Goal: Book appointment/travel/reservation

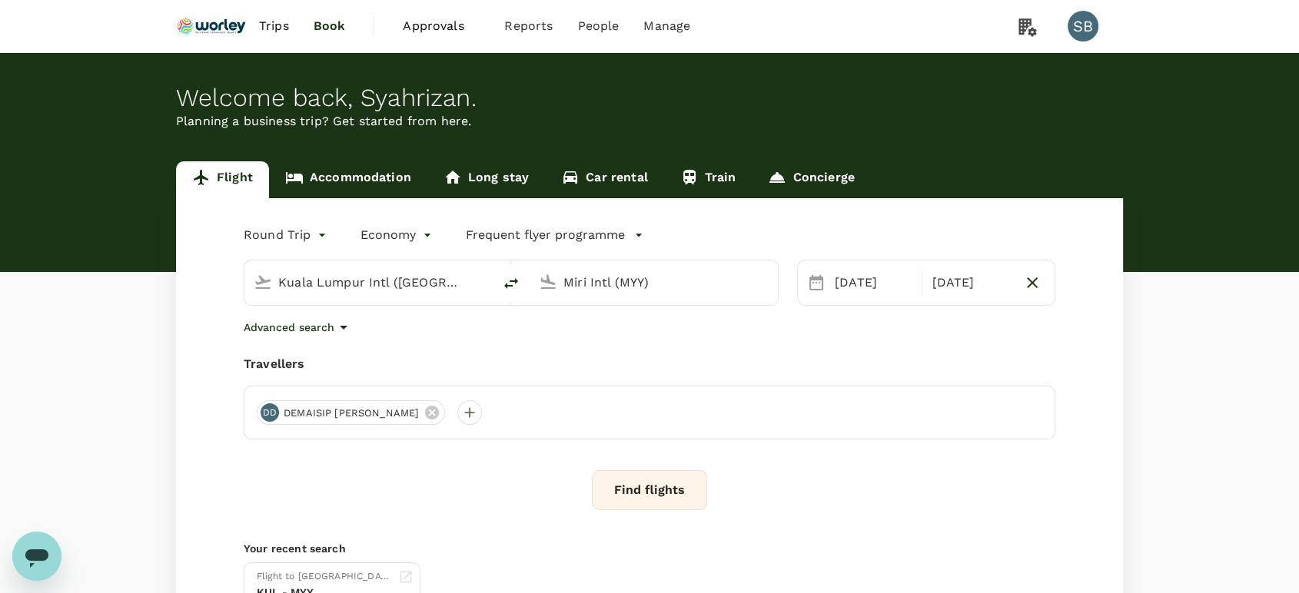
click at [324, 183] on link "Accommodation" at bounding box center [348, 179] width 158 height 37
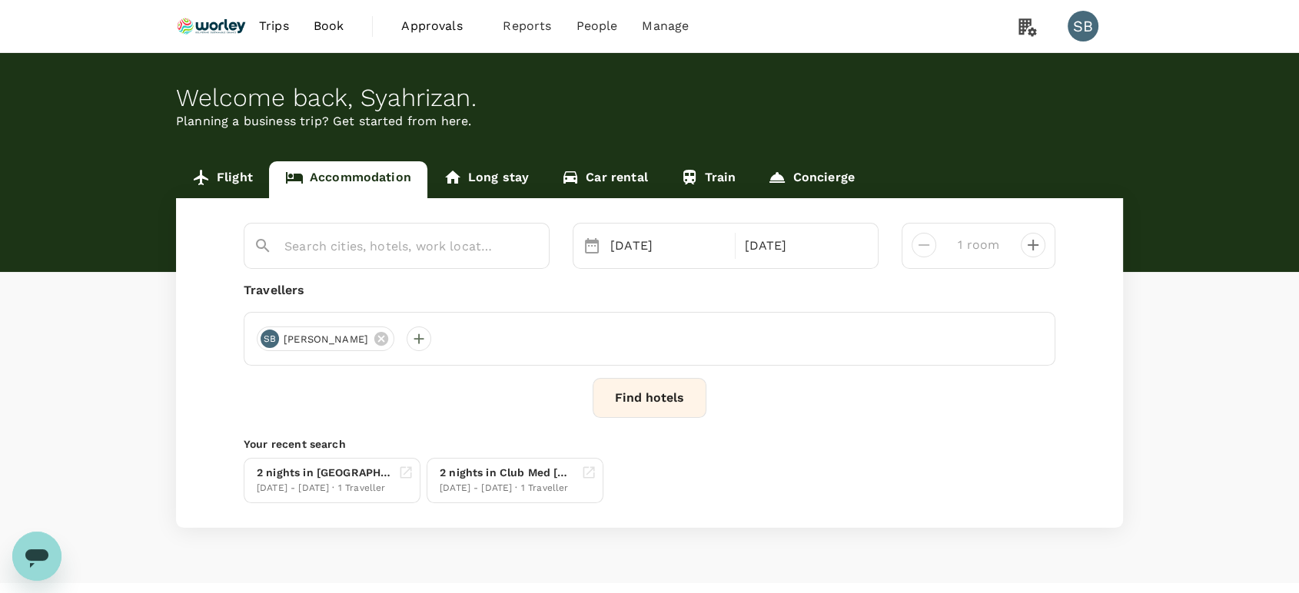
type input "Awana [GEOGRAPHIC_DATA]"
click at [529, 247] on icon "Clear" at bounding box center [528, 246] width 15 height 15
click at [436, 238] on input "text" at bounding box center [390, 246] width 212 height 24
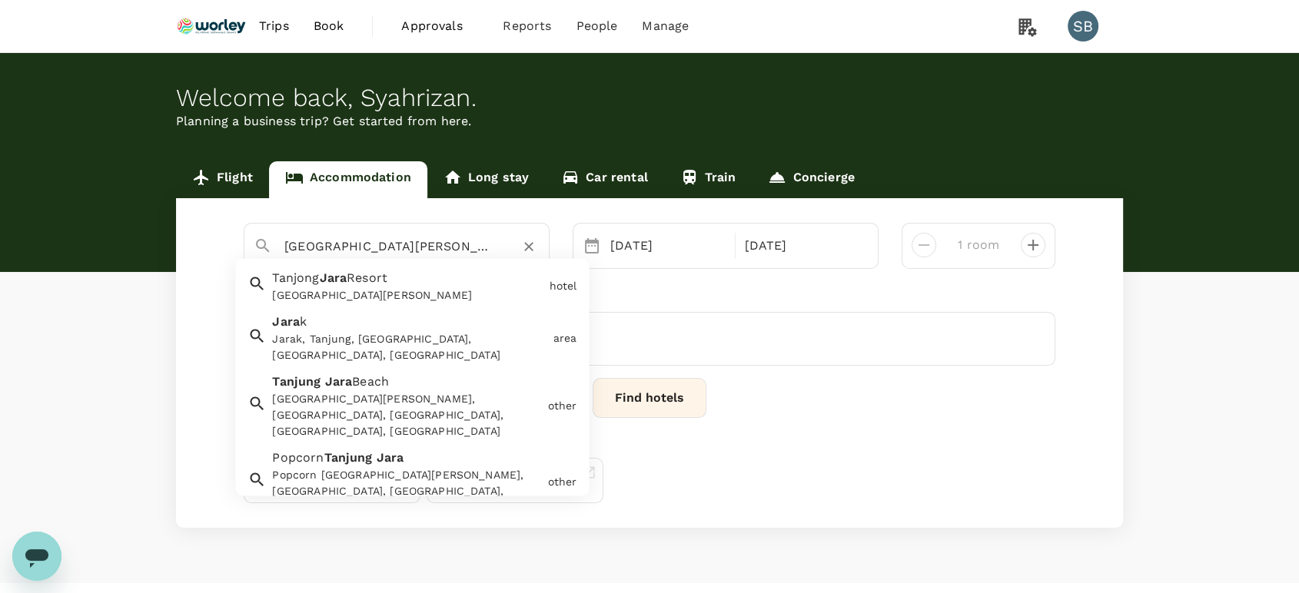
click at [433, 289] on div "[GEOGRAPHIC_DATA][PERSON_NAME]" at bounding box center [407, 296] width 271 height 16
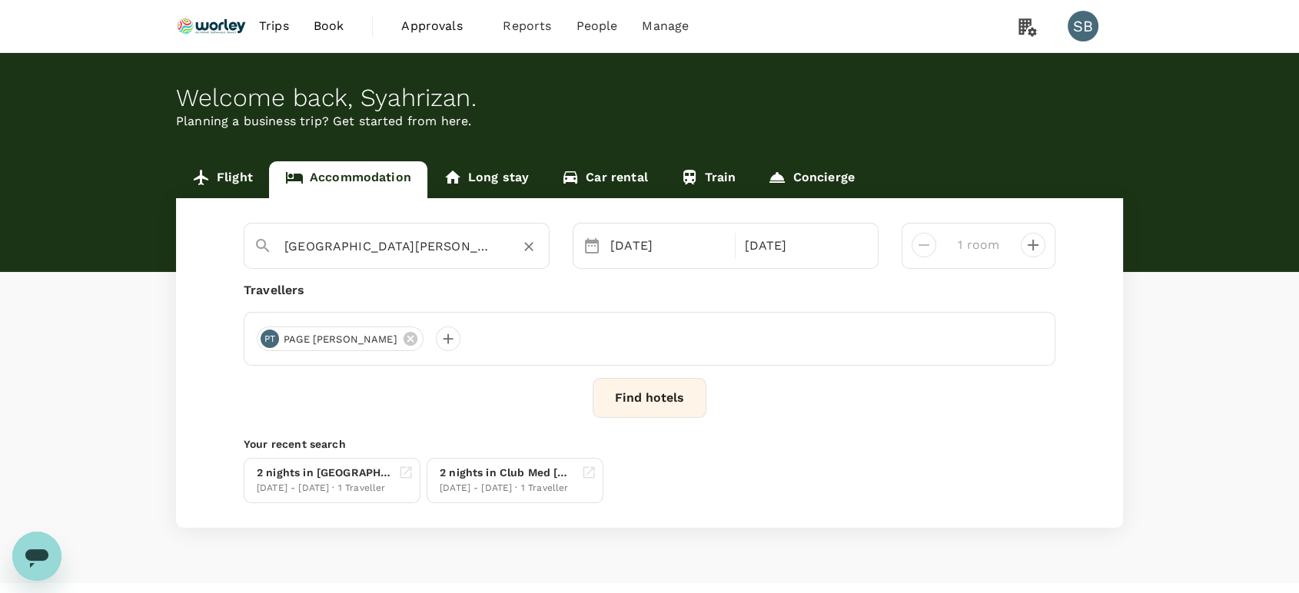
type input "[GEOGRAPHIC_DATA][PERSON_NAME]"
click at [616, 234] on div "[DATE]" at bounding box center [668, 246] width 128 height 31
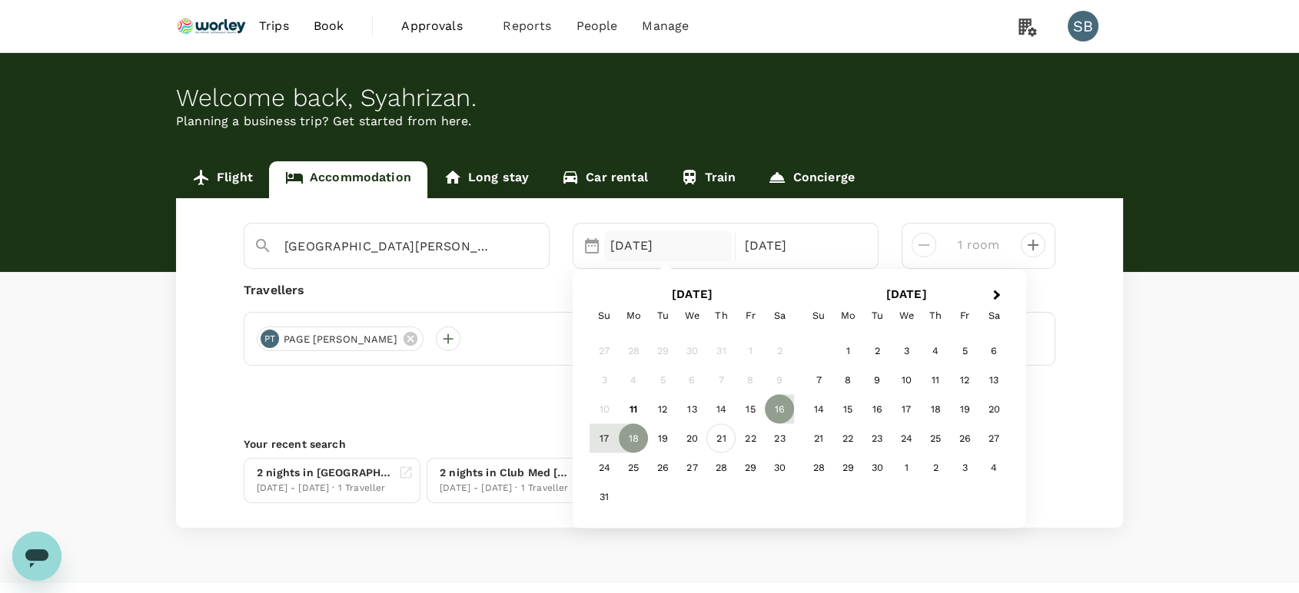
click at [715, 438] on div "21" at bounding box center [720, 437] width 29 height 29
click at [770, 425] on div "23" at bounding box center [779, 437] width 29 height 29
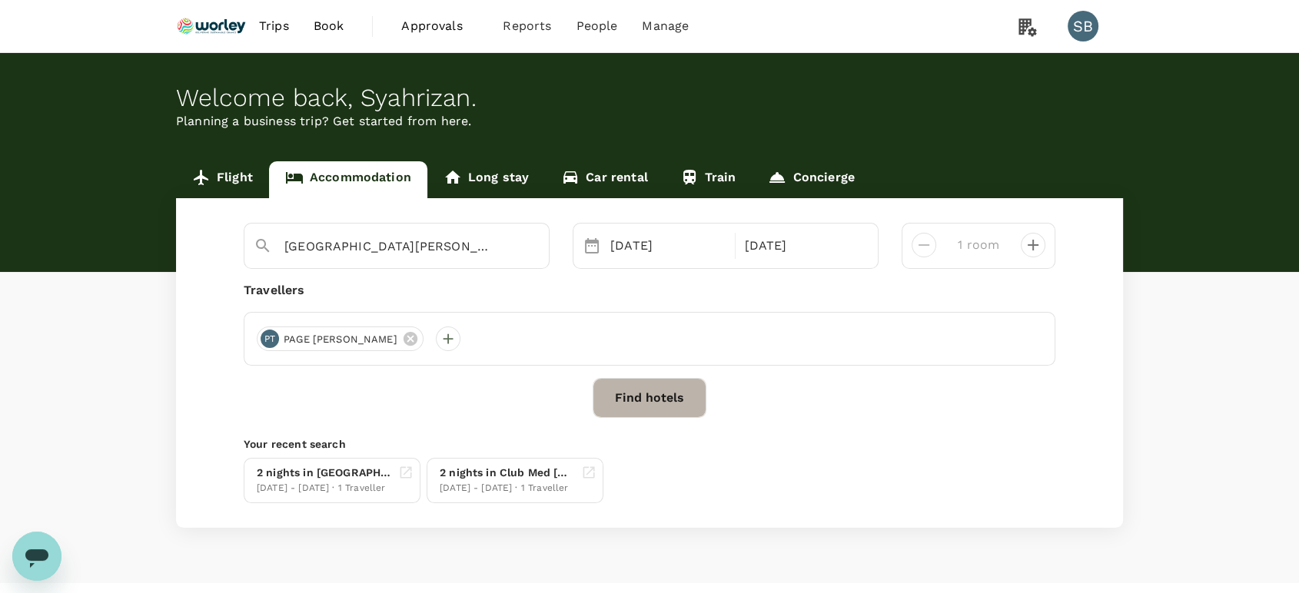
click at [654, 393] on button "Find hotels" at bounding box center [649, 398] width 114 height 40
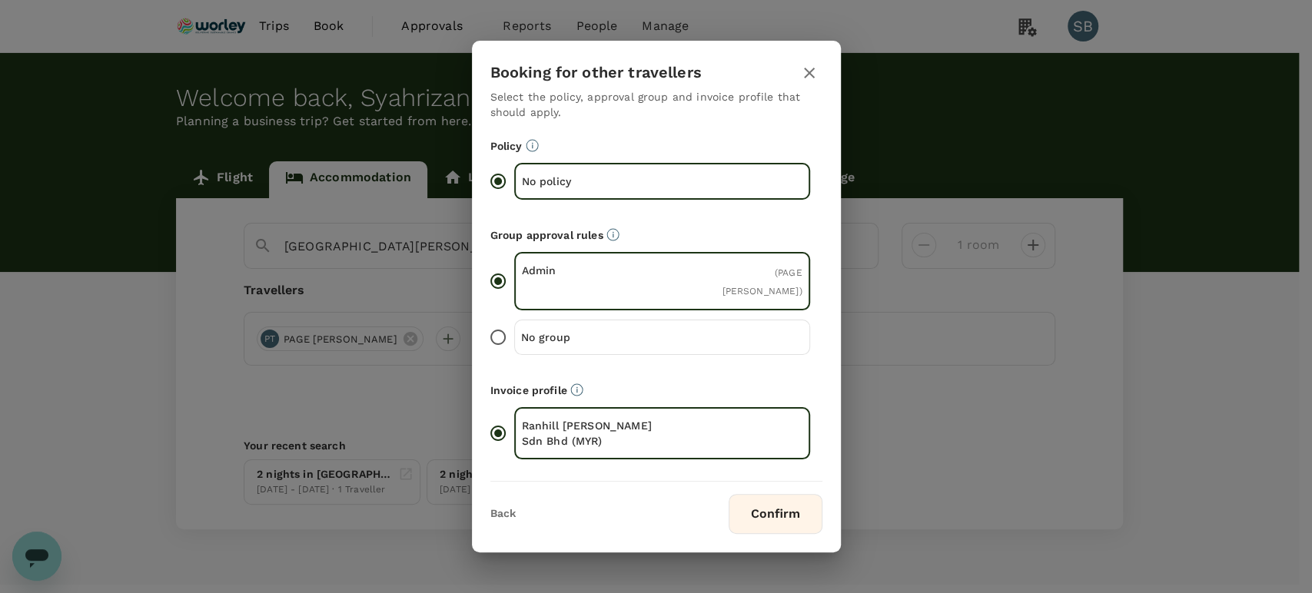
click at [793, 514] on button "Confirm" at bounding box center [776, 514] width 94 height 40
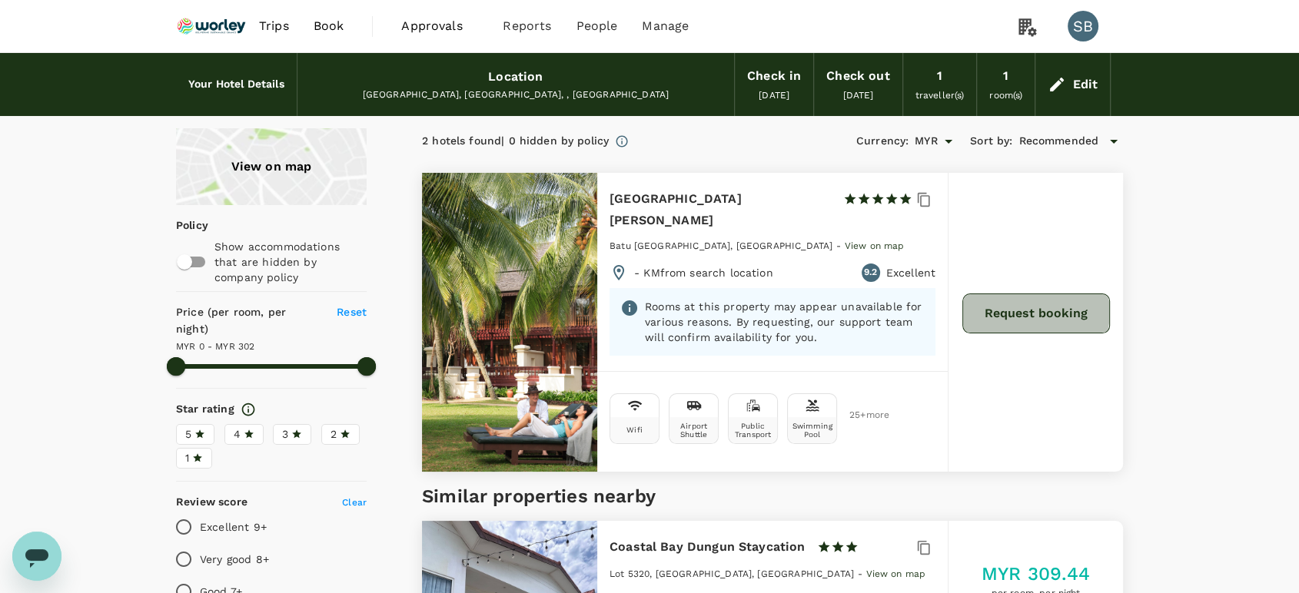
click at [1029, 299] on button "Request booking" at bounding box center [1036, 314] width 148 height 40
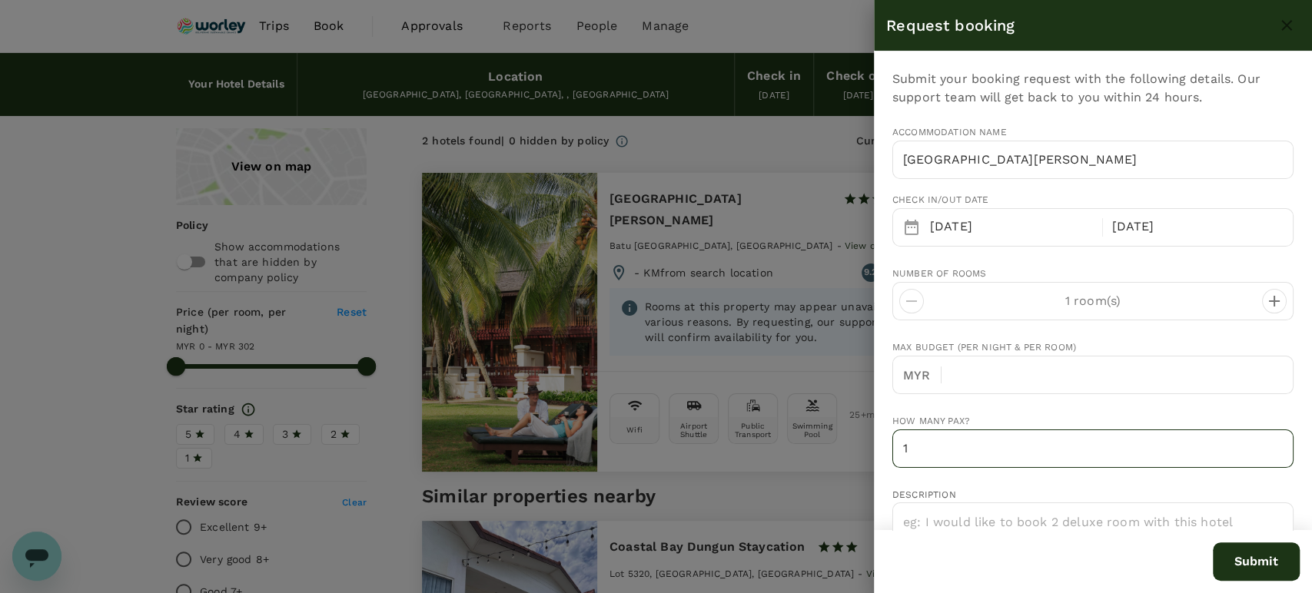
type input "[EMAIL_ADDRESS][DOMAIN_NAME]"
type input "60"
type input "132278410"
drag, startPoint x: 977, startPoint y: 452, endPoint x: 861, endPoint y: 441, distance: 117.3
click at [868, 441] on div "Request booking Submit your booking request with the following details. Our sup…" at bounding box center [656, 296] width 1312 height 593
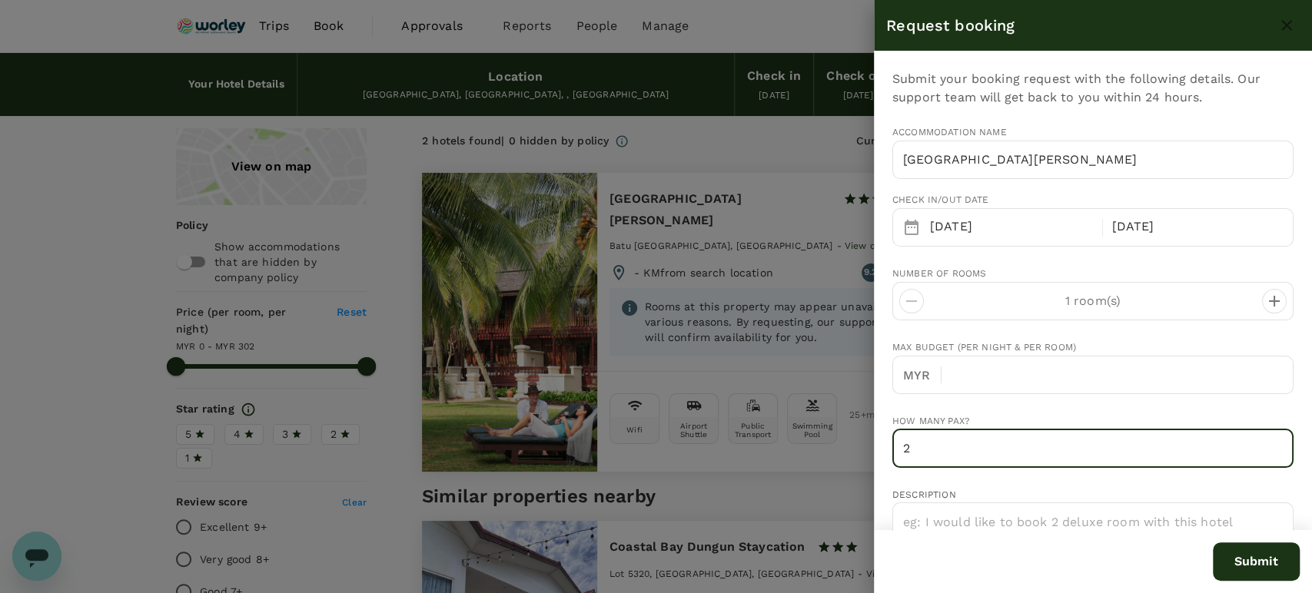
type input "1"
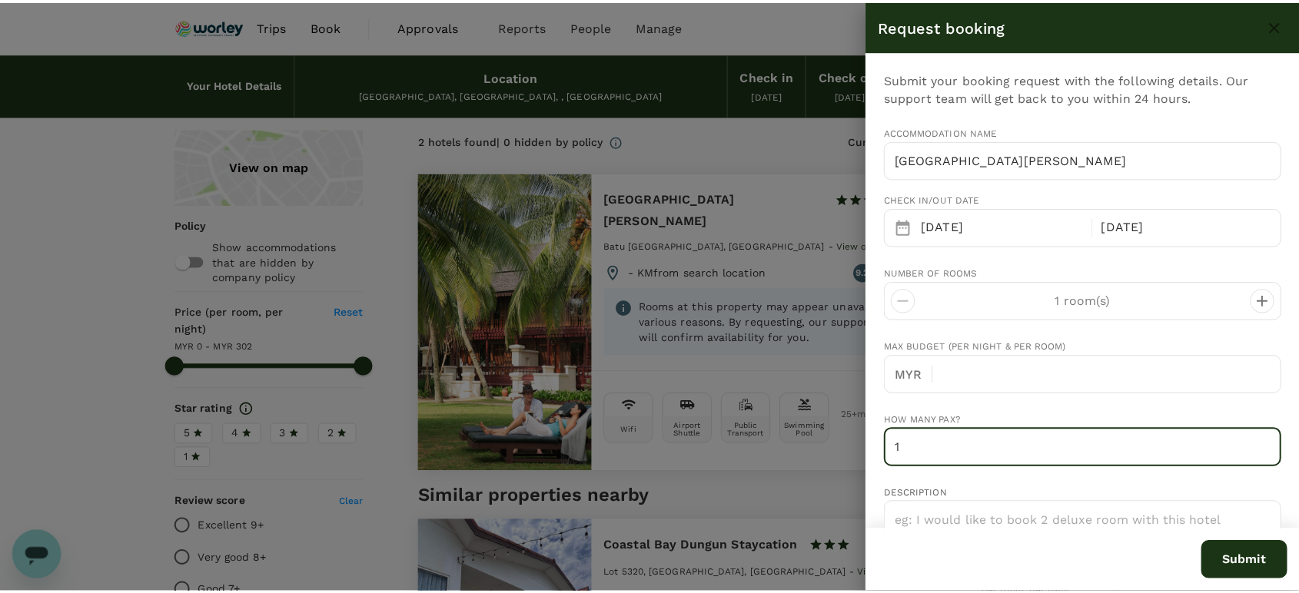
scroll to position [85, 0]
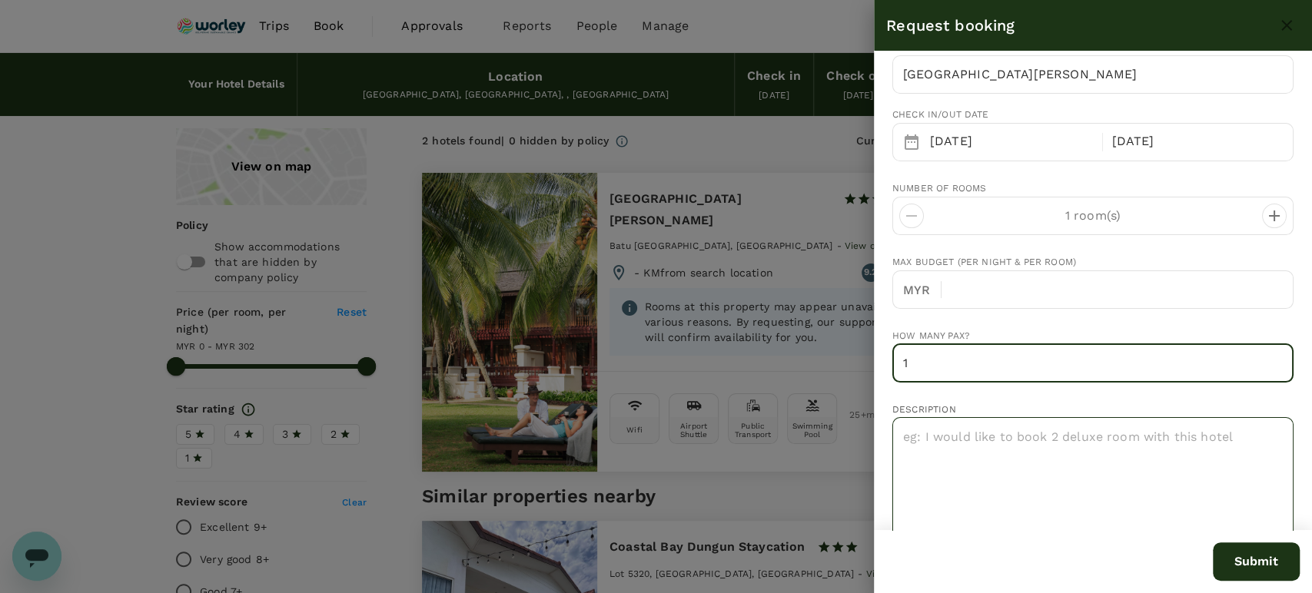
click at [1079, 457] on textarea at bounding box center [1092, 480] width 401 height 127
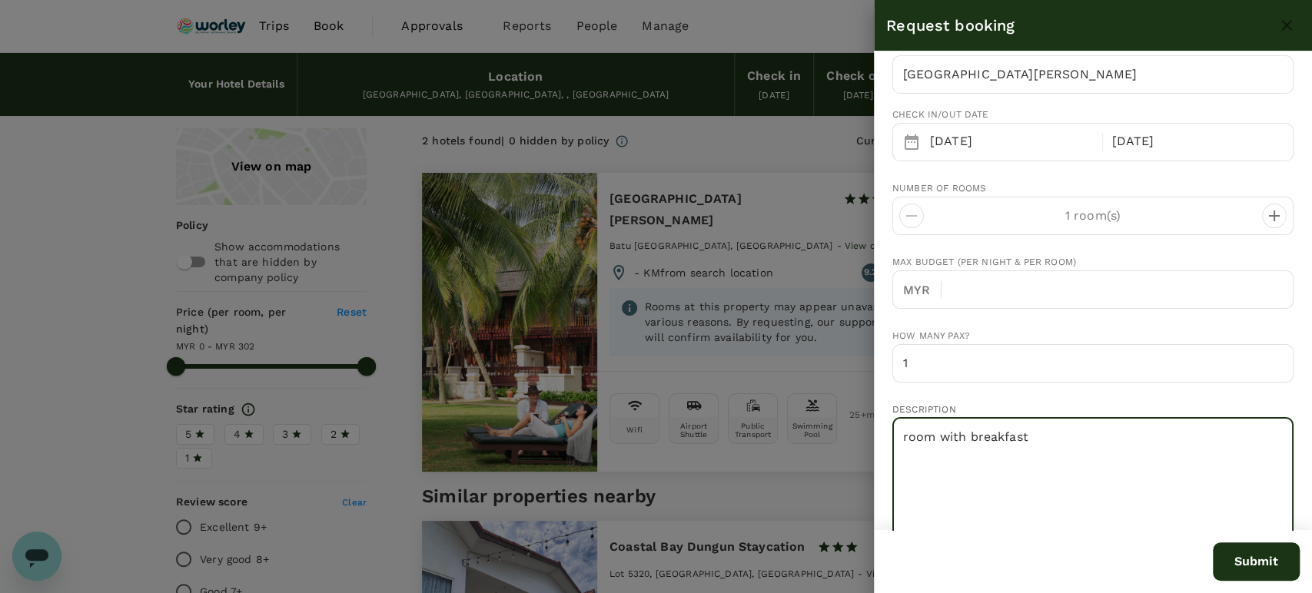
type textarea "room with breakfast"
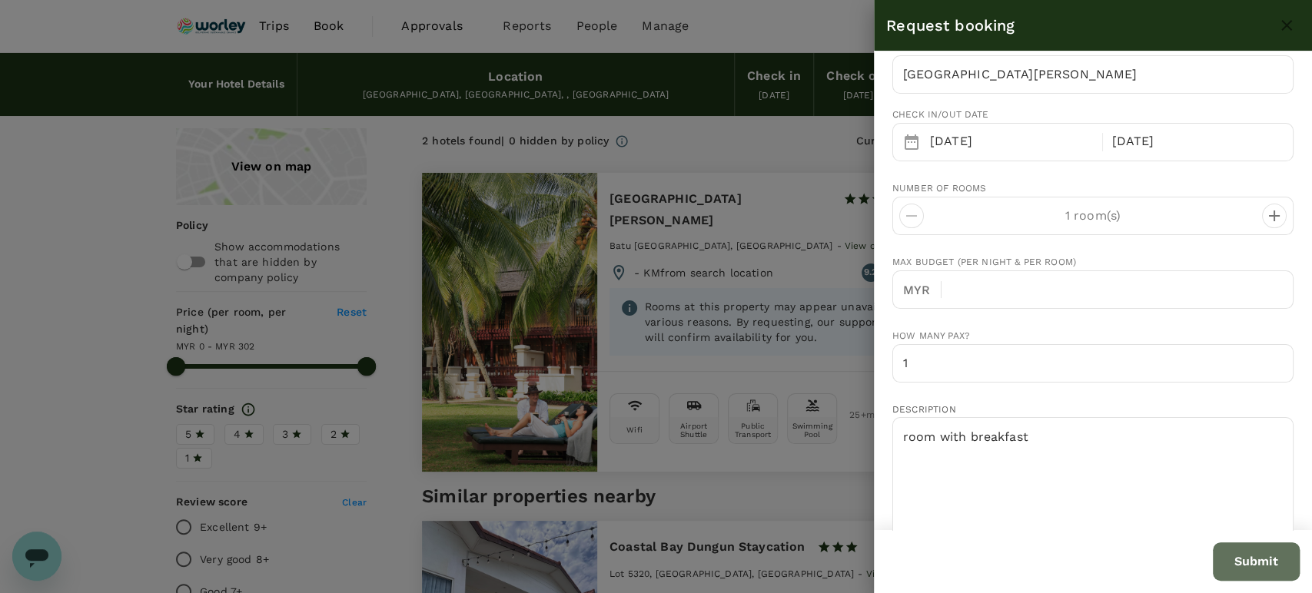
click at [1252, 567] on button "Submit" at bounding box center [1256, 562] width 87 height 38
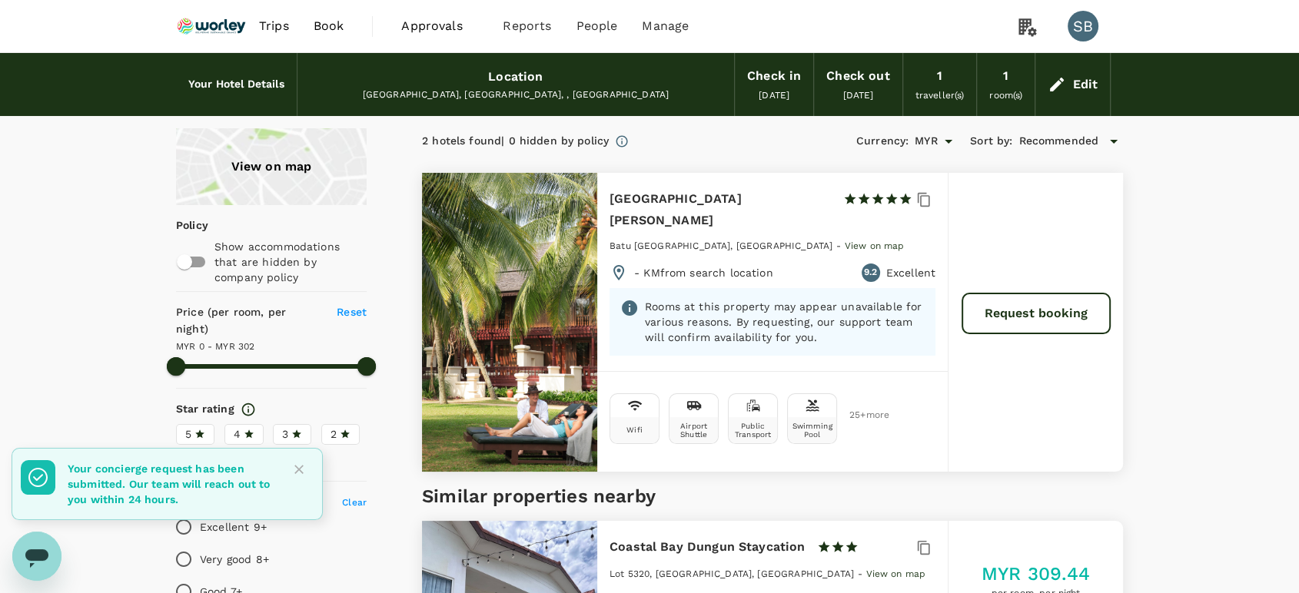
type input "302"
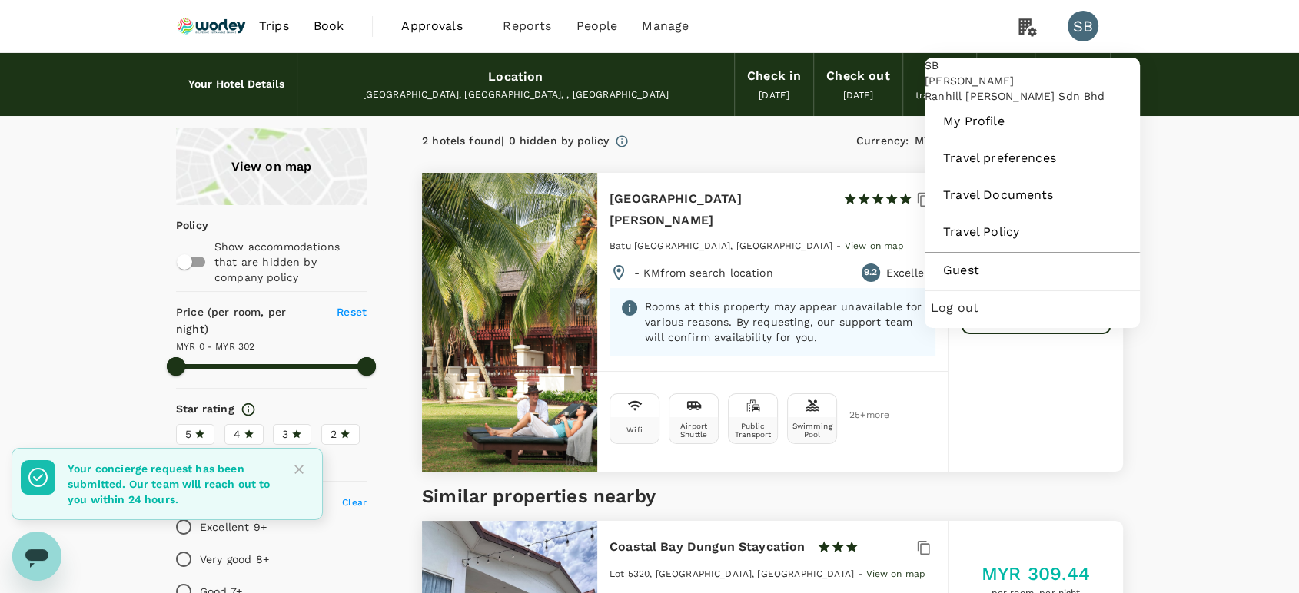
click at [999, 317] on span "Log out" at bounding box center [1032, 308] width 203 height 18
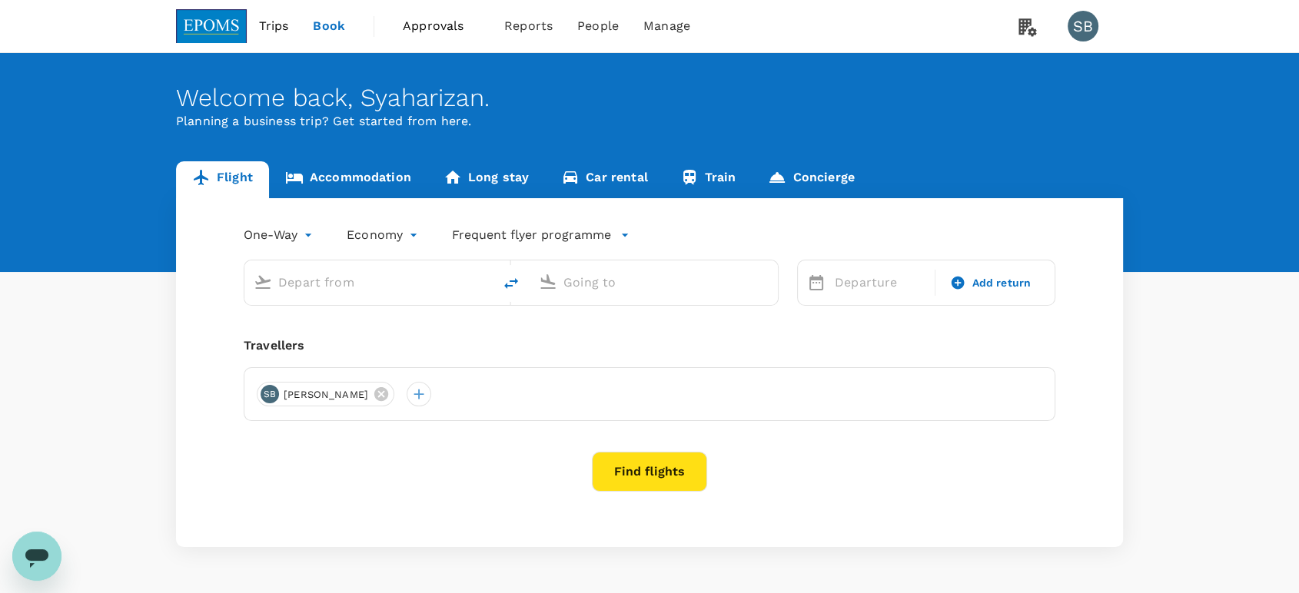
type input "Kuala Terengganu (TGG)"
type input "Sultan Abdul Aziz Shah (SZB)"
